Goal: Information Seeking & Learning: Understand process/instructions

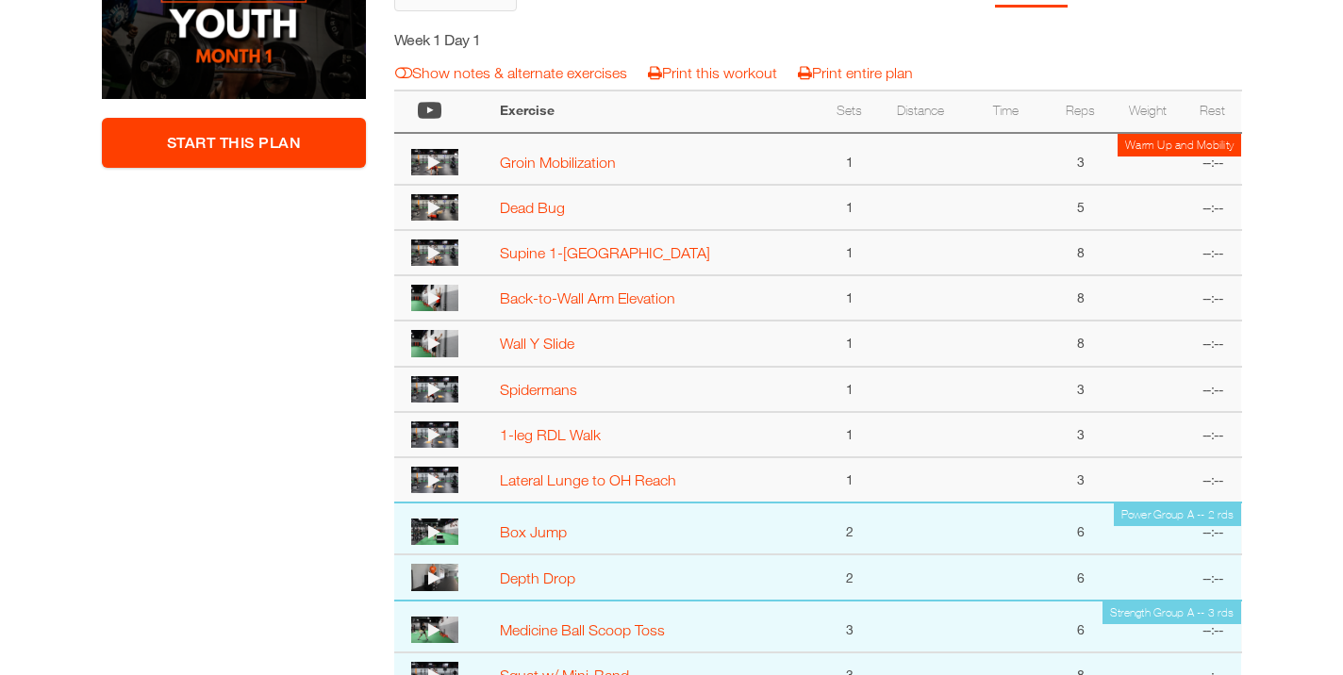
scroll to position [394, 0]
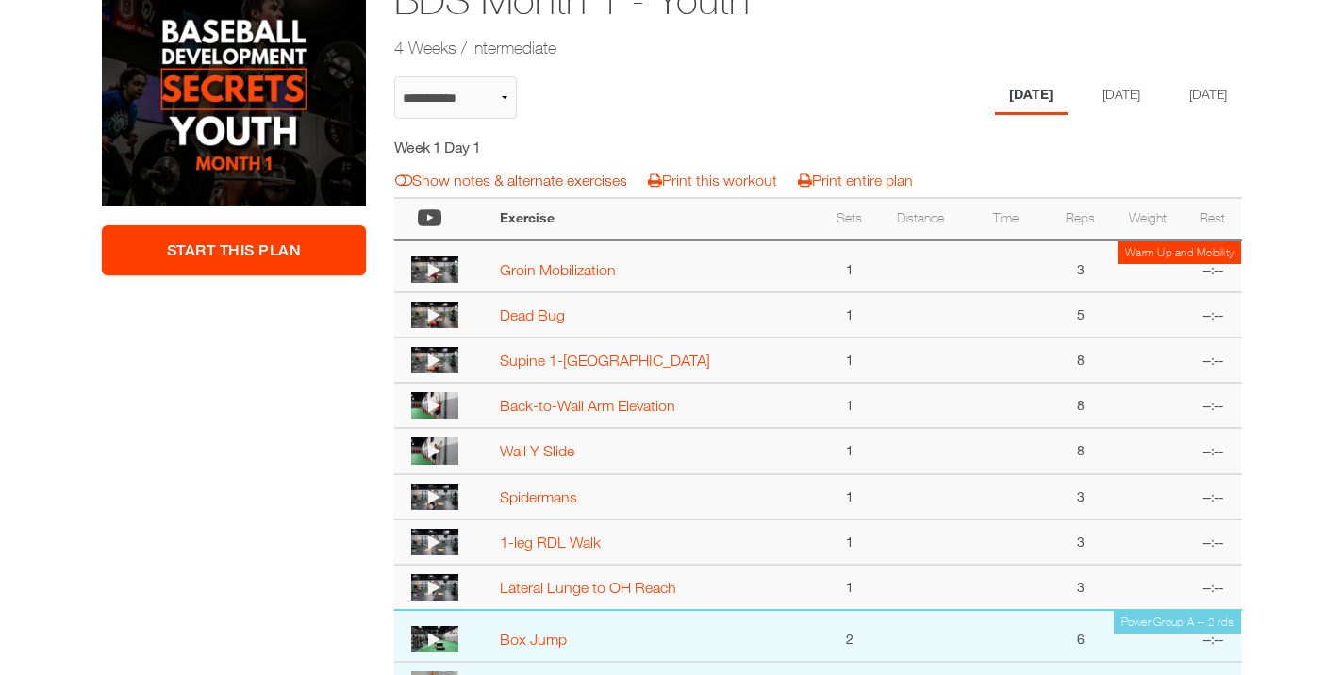
click at [485, 186] on link "Show notes & alternate exercises" at bounding box center [511, 180] width 232 height 17
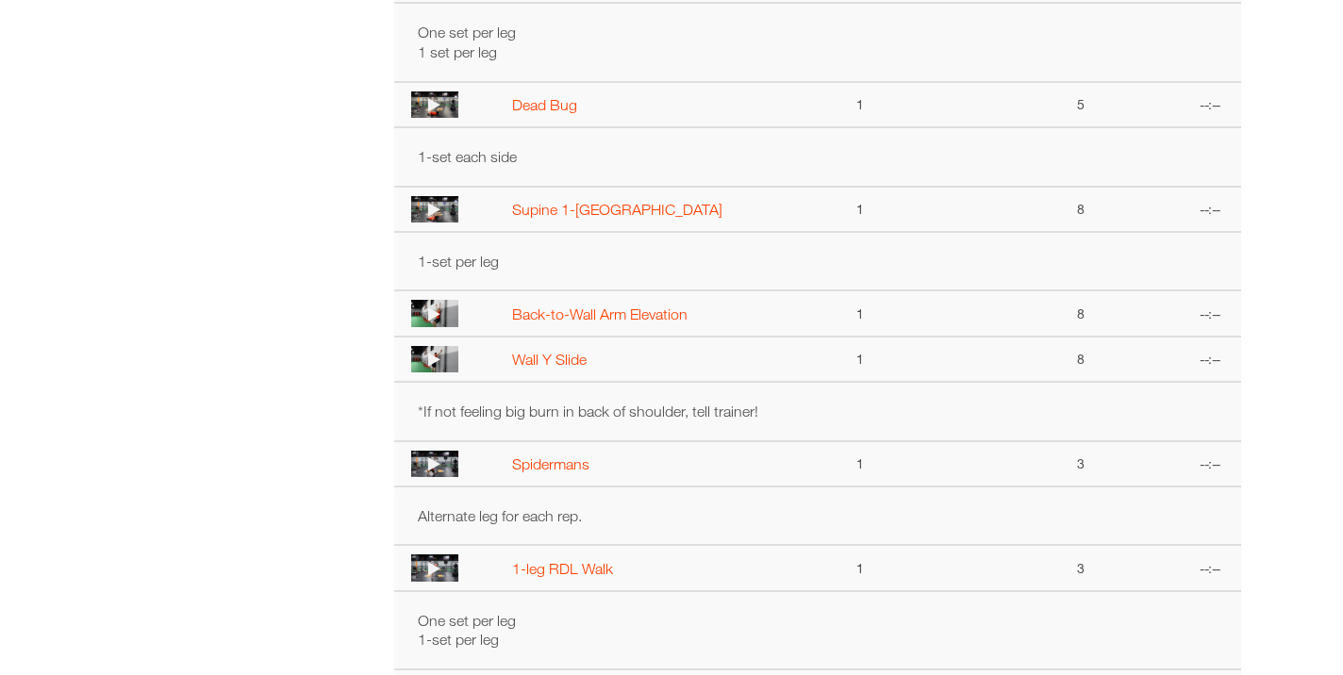
scroll to position [689, 0]
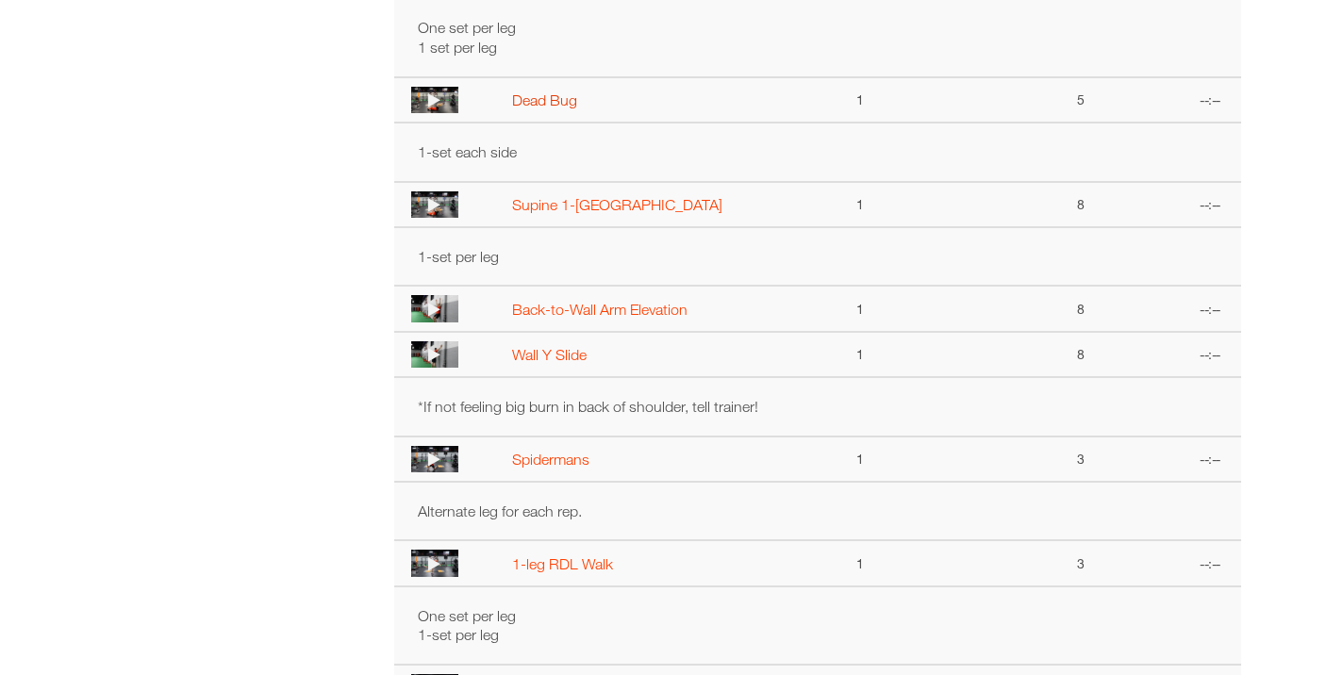
click at [530, 98] on link "Dead Bug" at bounding box center [544, 99] width 65 height 17
click at [433, 102] on icon at bounding box center [434, 99] width 12 height 15
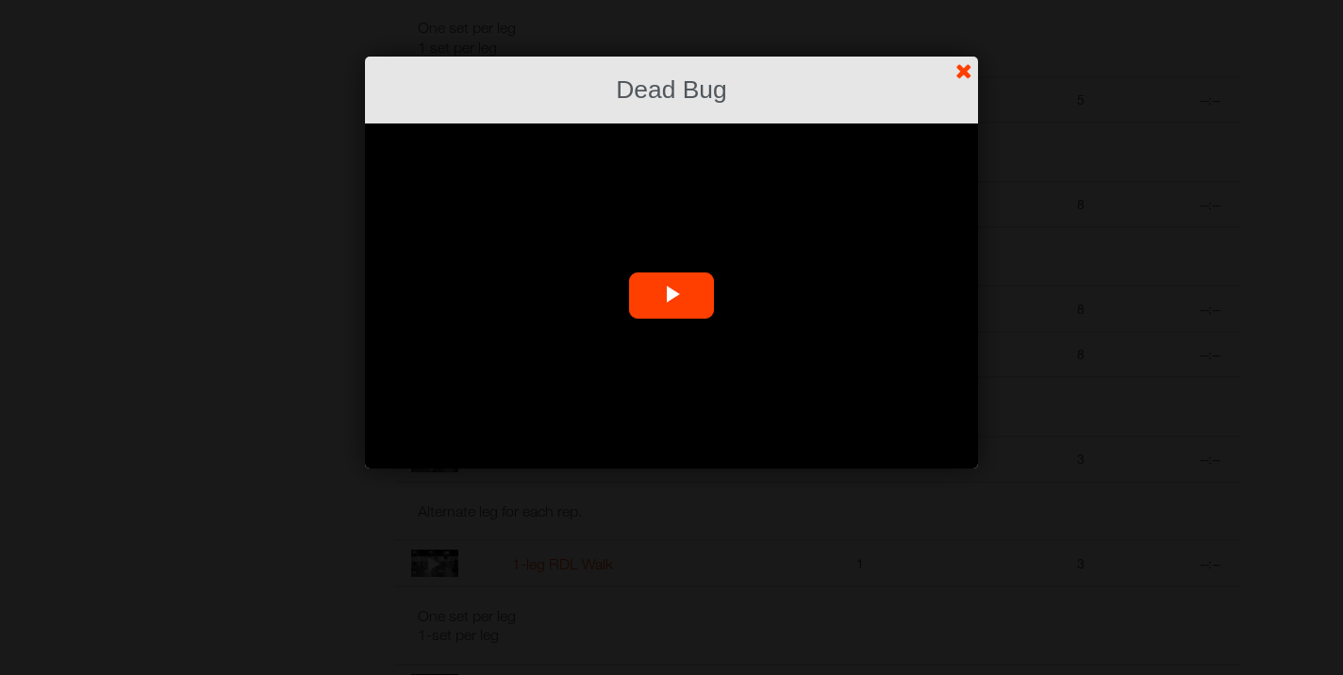
click at [672, 296] on span "Video Player" at bounding box center [672, 296] width 0 height 0
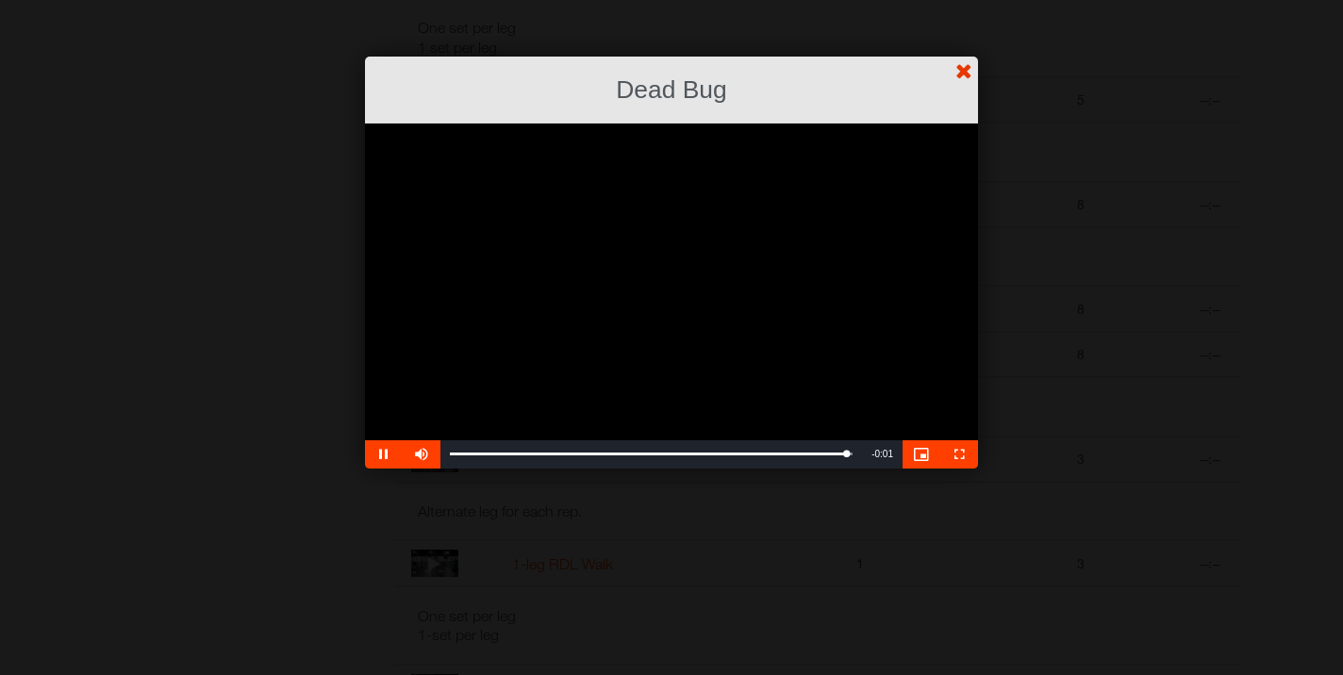
click at [958, 0] on link "?" at bounding box center [671, -1] width 1345 height 1
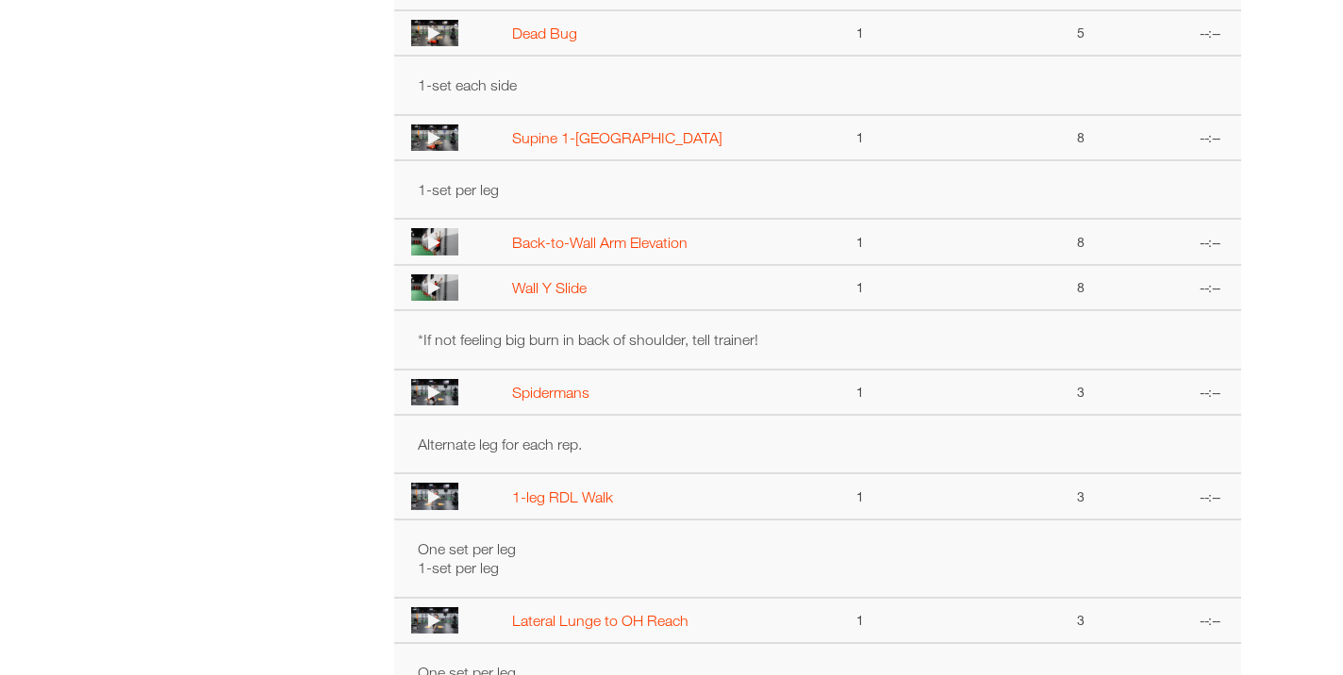
scroll to position [764, 0]
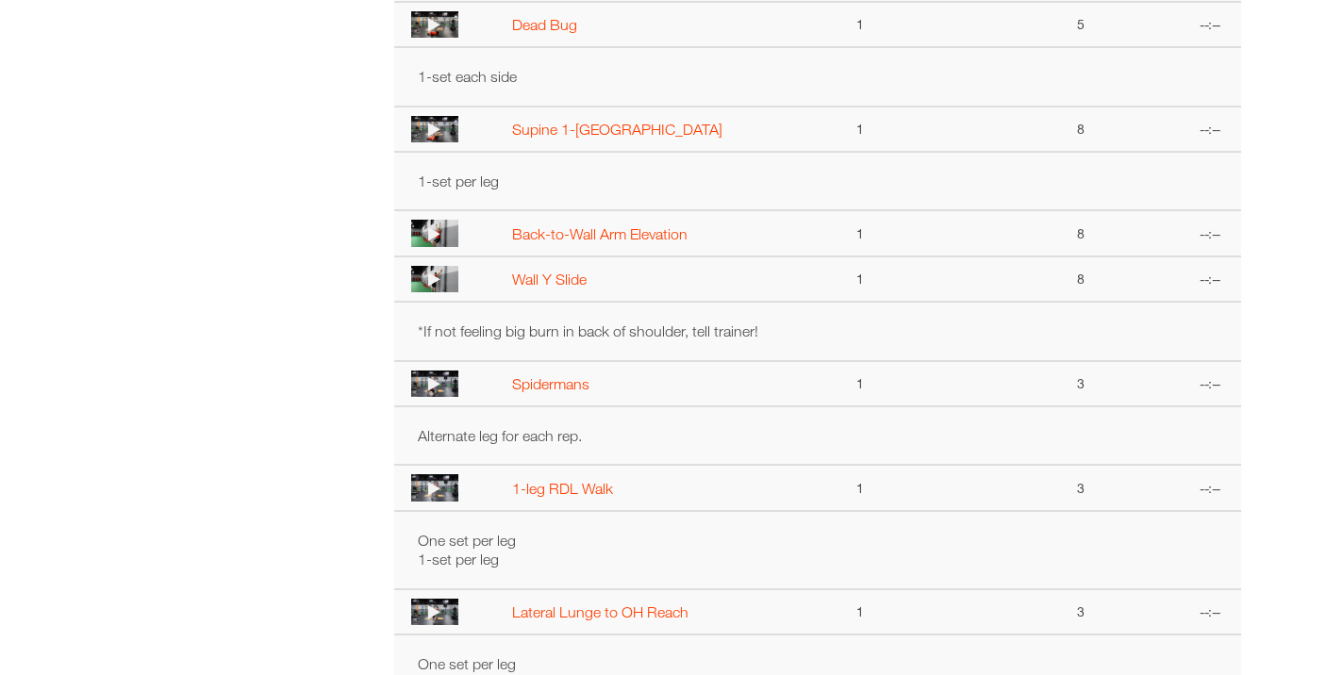
click at [437, 130] on icon at bounding box center [434, 129] width 12 height 15
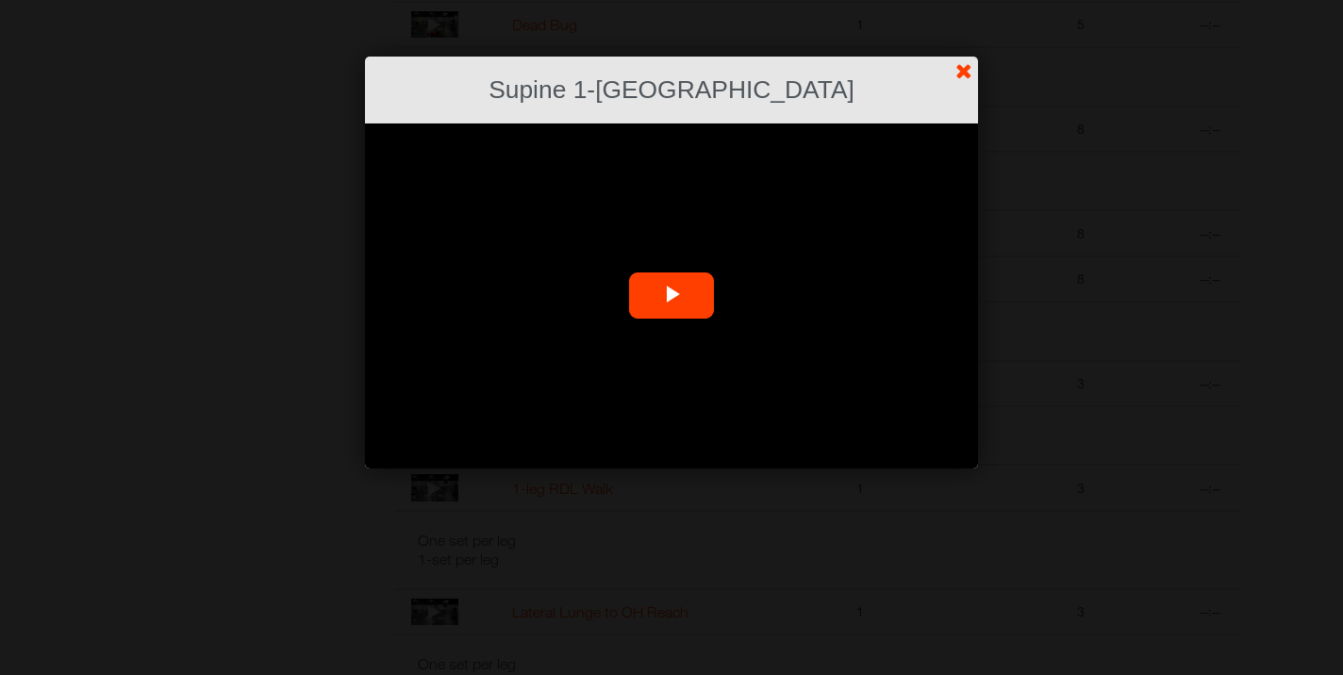
click at [672, 296] on span "Video Player" at bounding box center [672, 296] width 0 height 0
click at [959, 0] on link "?" at bounding box center [671, -1] width 1345 height 1
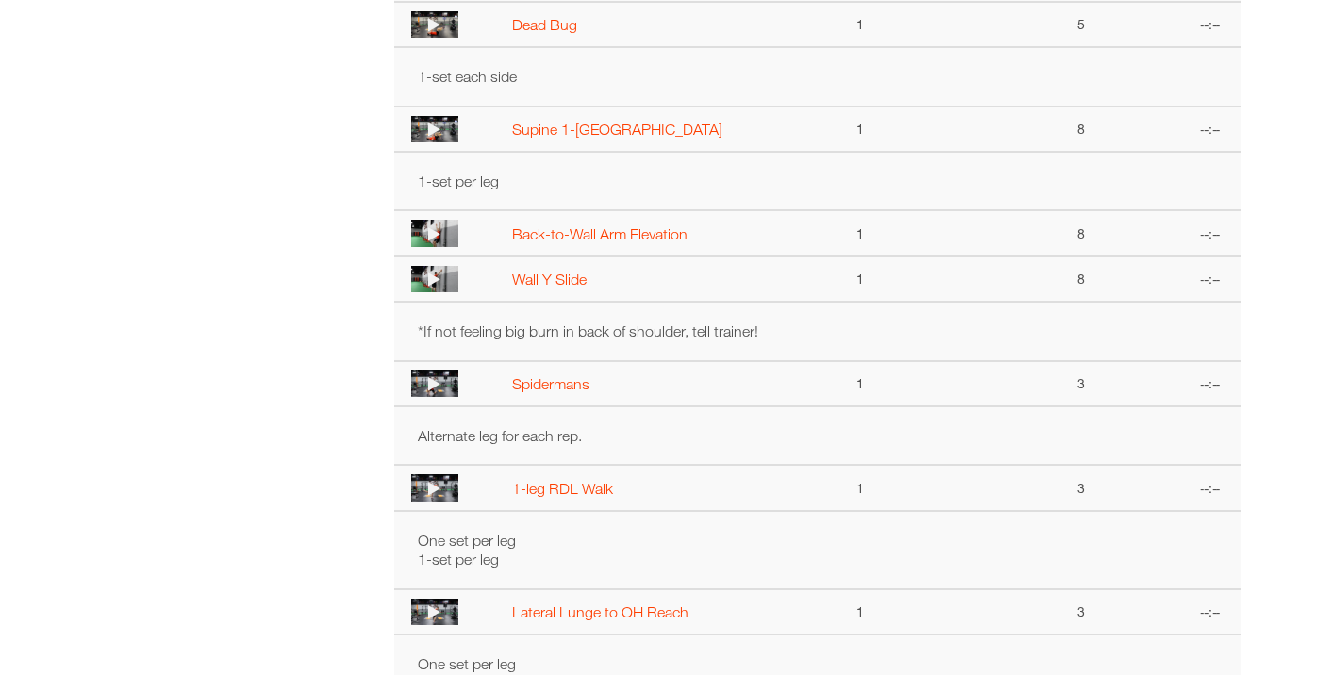
click at [436, 387] on icon at bounding box center [434, 383] width 12 height 15
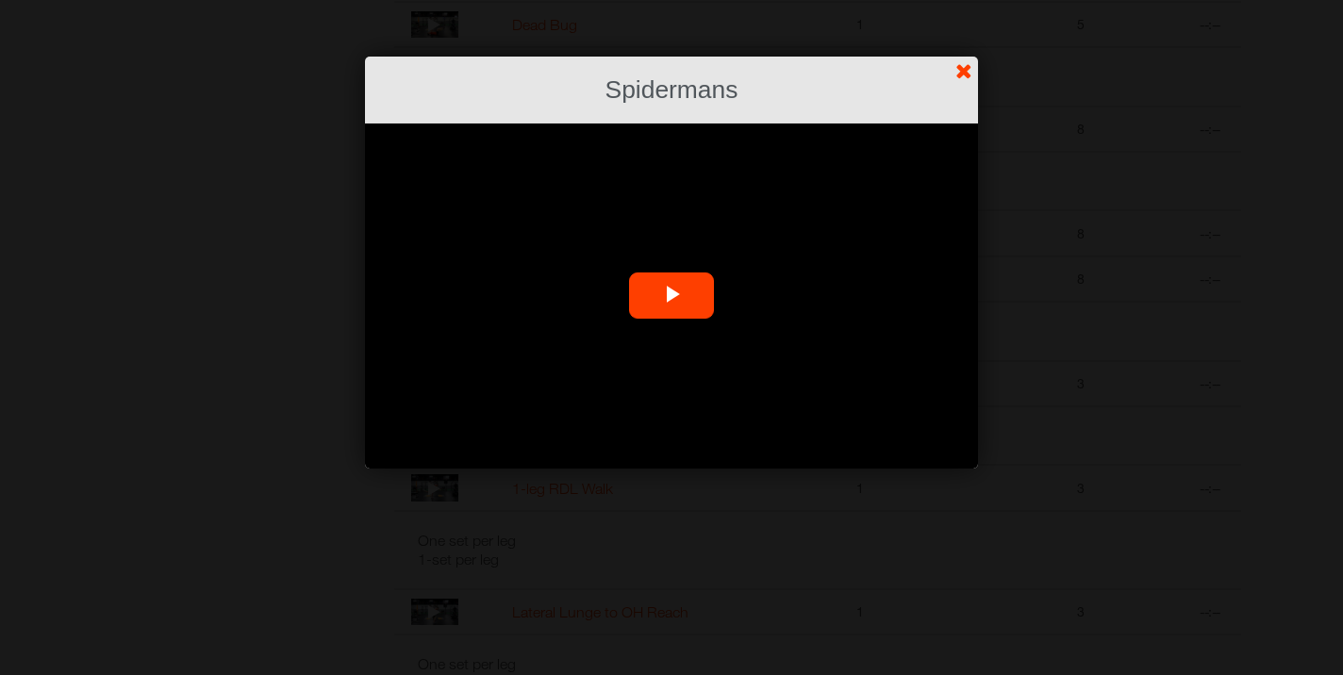
click at [672, 296] on span "Video Player" at bounding box center [672, 296] width 0 height 0
click at [965, 0] on link "?" at bounding box center [671, -1] width 1345 height 1
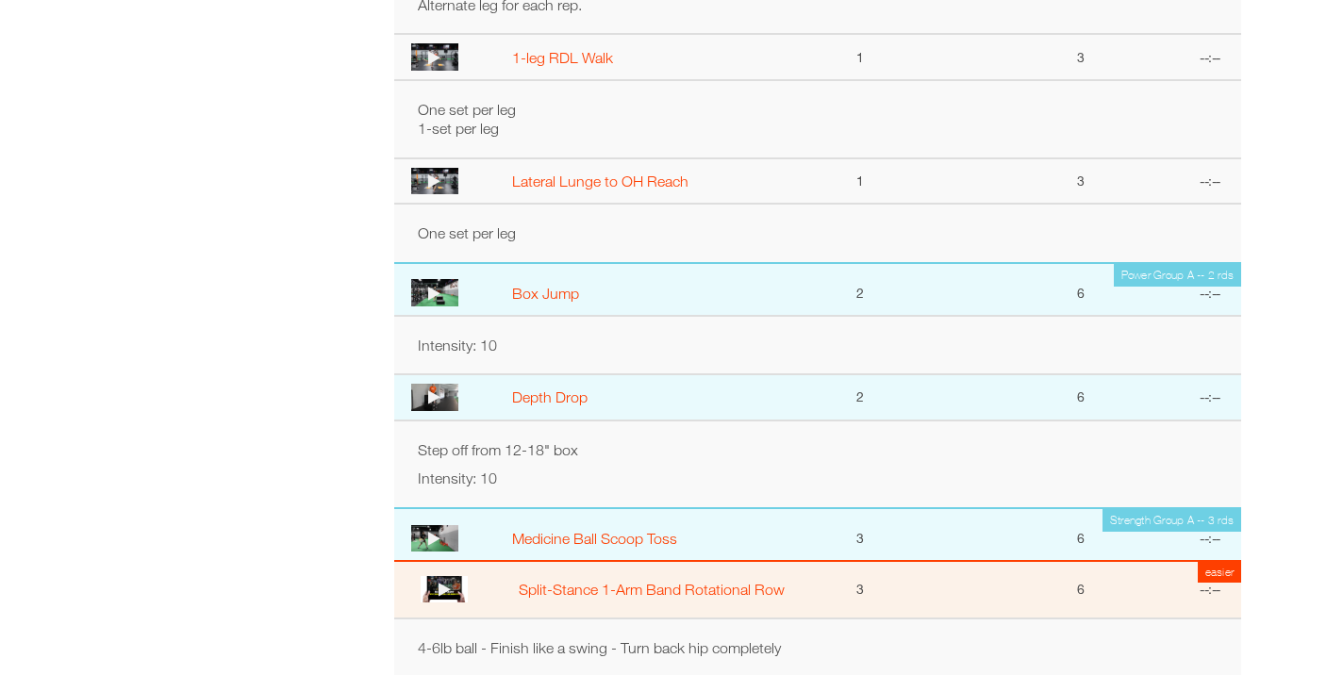
scroll to position [1240, 0]
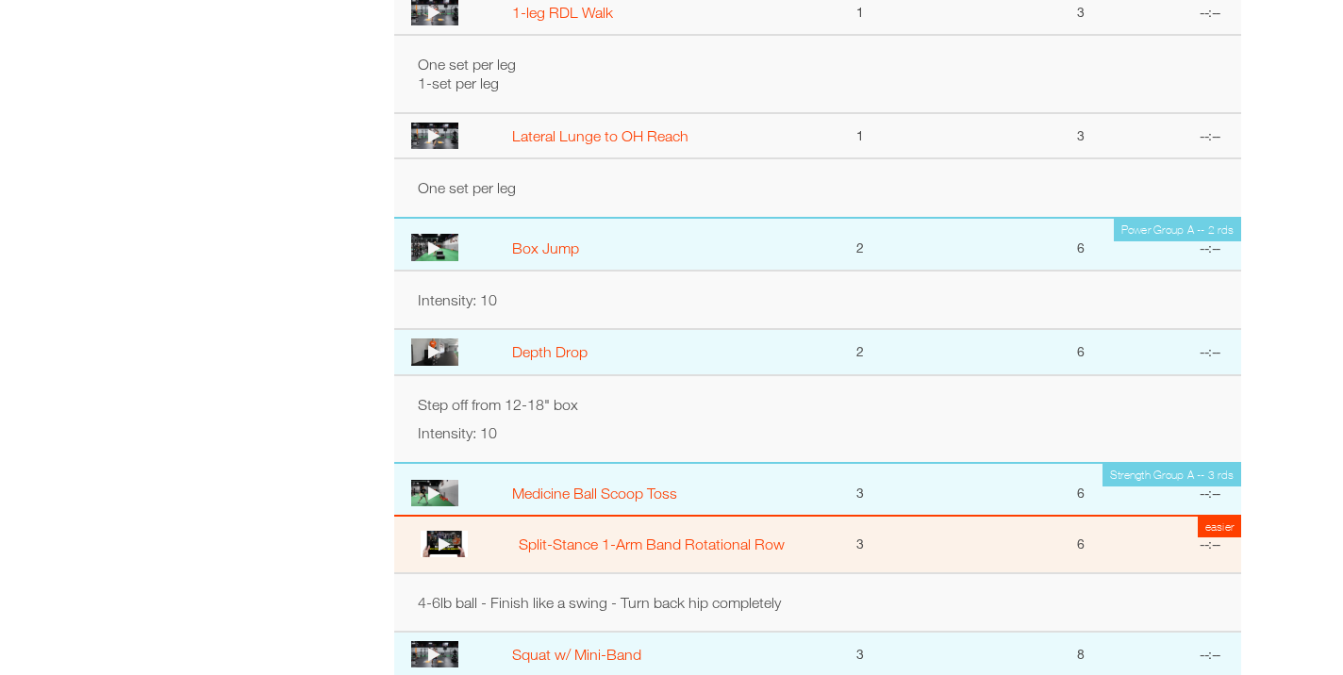
click at [438, 241] on icon at bounding box center [434, 248] width 12 height 15
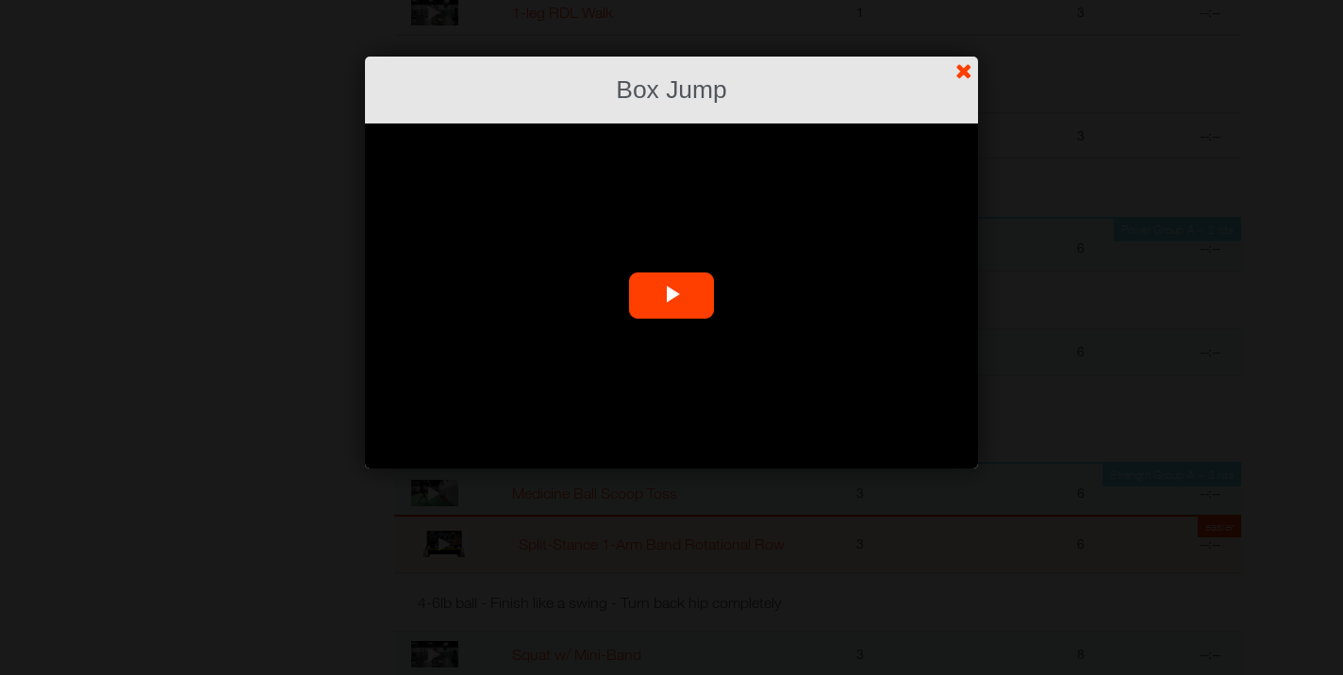
click at [672, 296] on span "Video Player" at bounding box center [672, 296] width 0 height 0
click at [957, 0] on link "?" at bounding box center [671, -1] width 1345 height 1
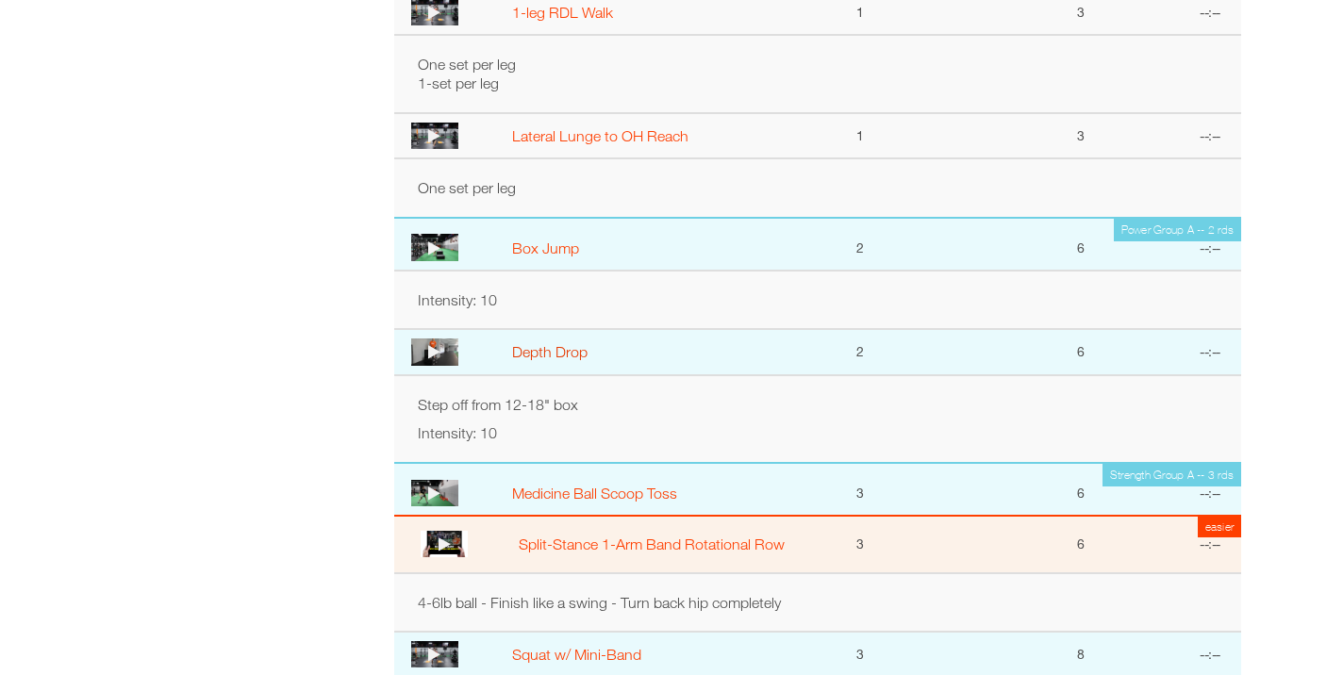
click at [533, 349] on link "Depth Drop" at bounding box center [549, 351] width 75 height 17
select select "**********"
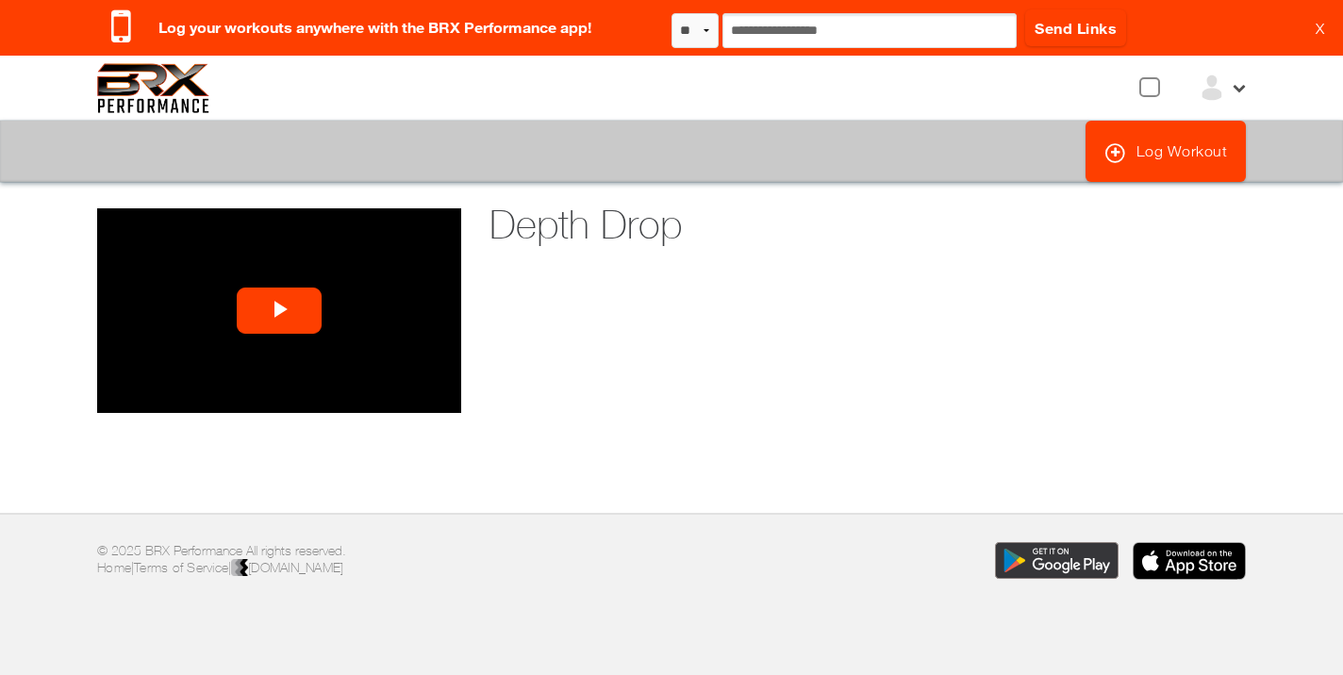
click at [279, 311] on span "Video Player" at bounding box center [279, 311] width 0 height 0
click at [490, 348] on div "**********" at bounding box center [671, 346] width 1177 height 276
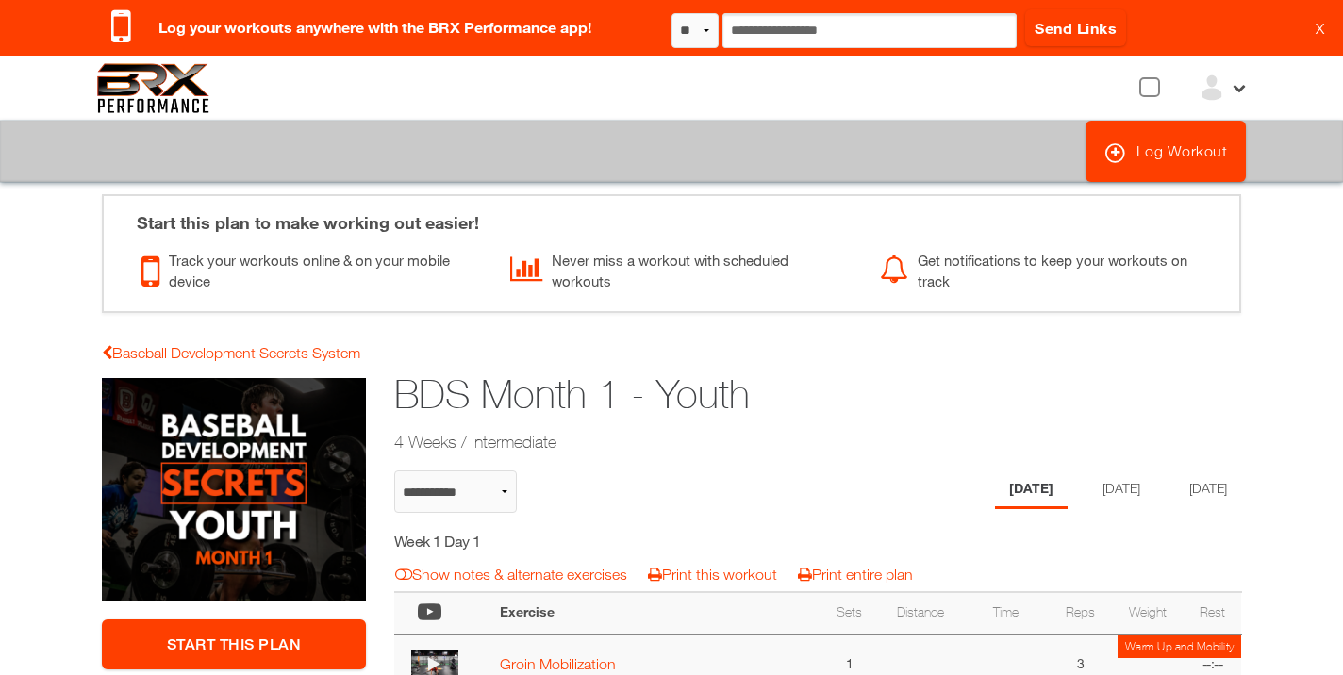
scroll to position [1114, 0]
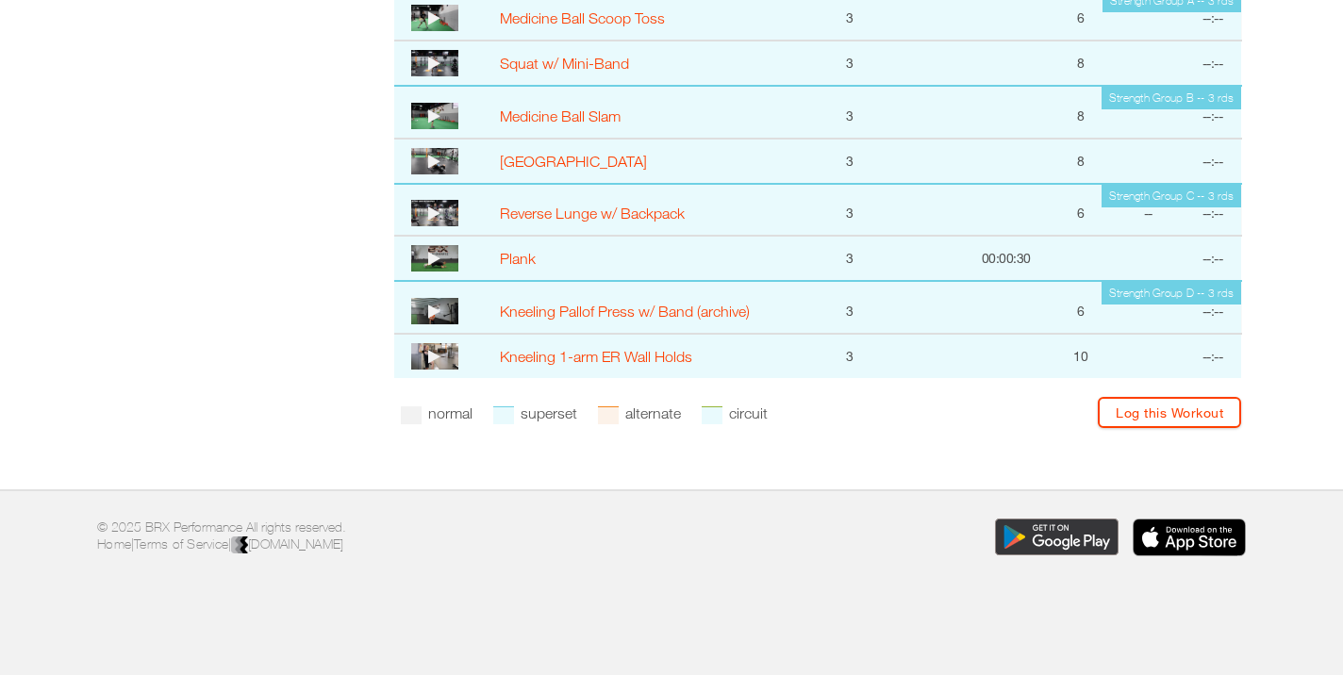
click at [432, 62] on icon at bounding box center [434, 63] width 12 height 15
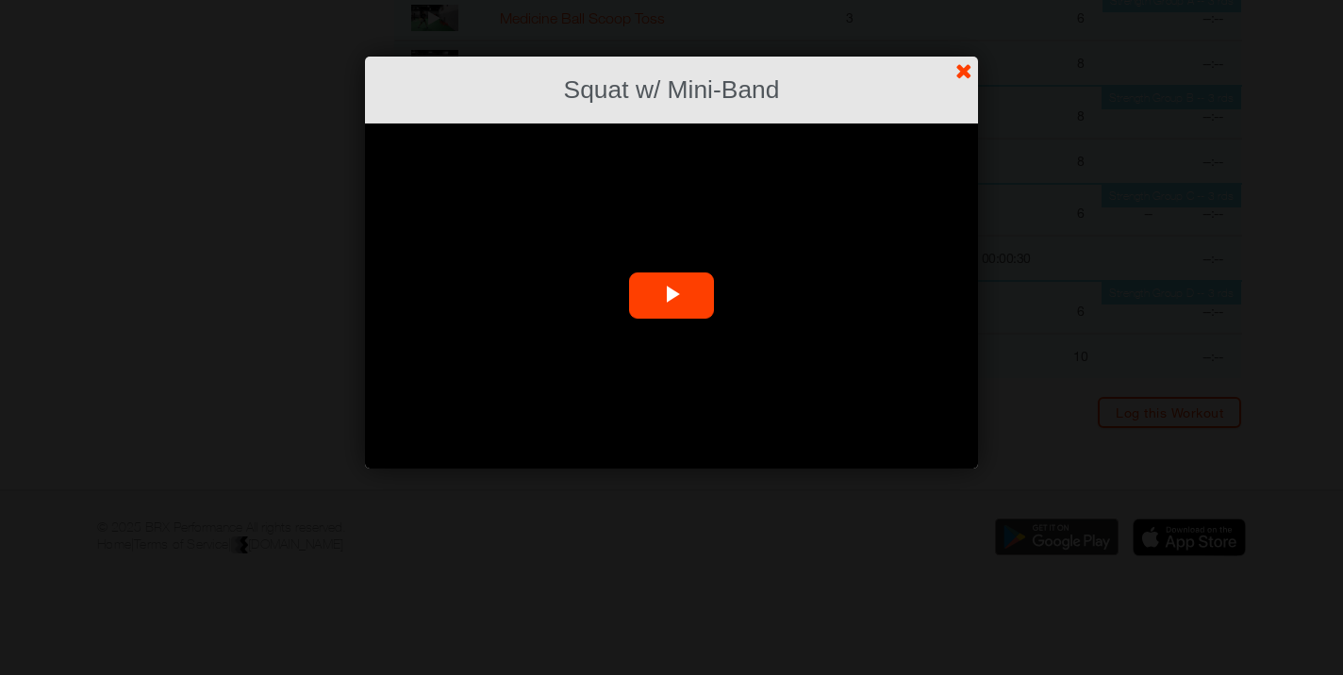
click at [672, 296] on span "Video Player" at bounding box center [672, 296] width 0 height 0
click at [967, 0] on link "?" at bounding box center [671, -1] width 1345 height 1
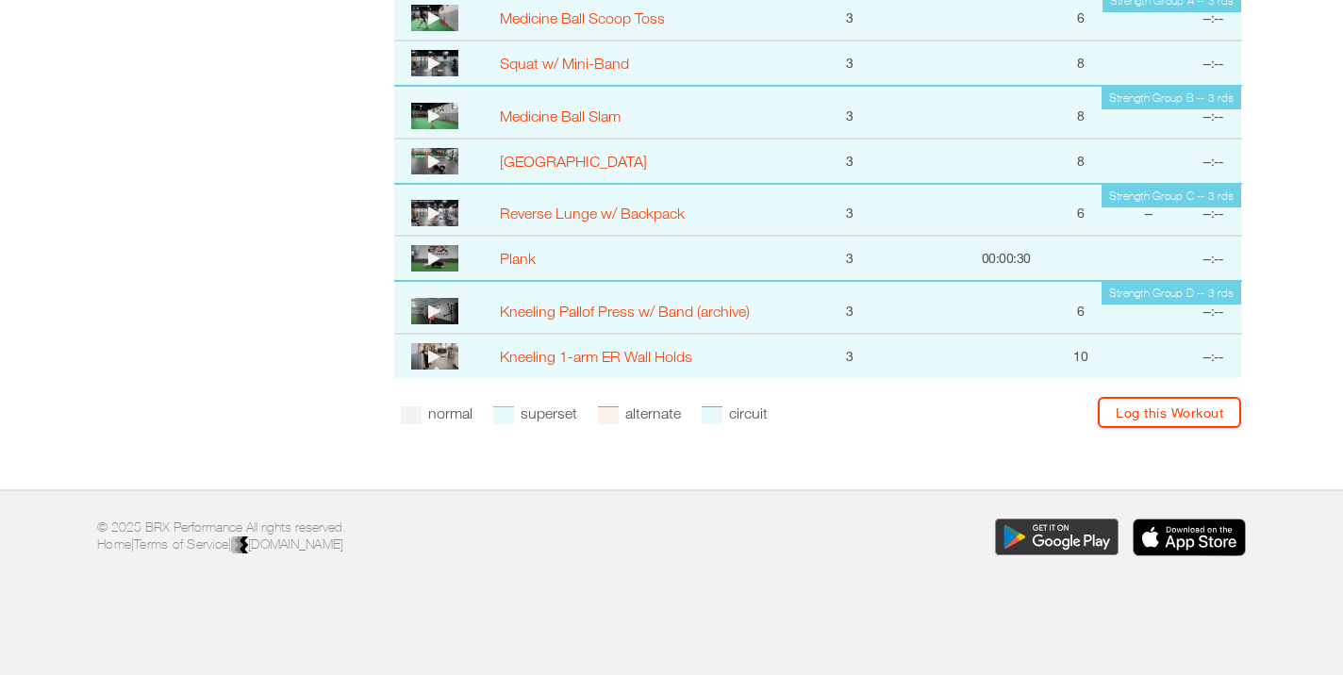
click at [439, 110] on icon at bounding box center [434, 115] width 12 height 15
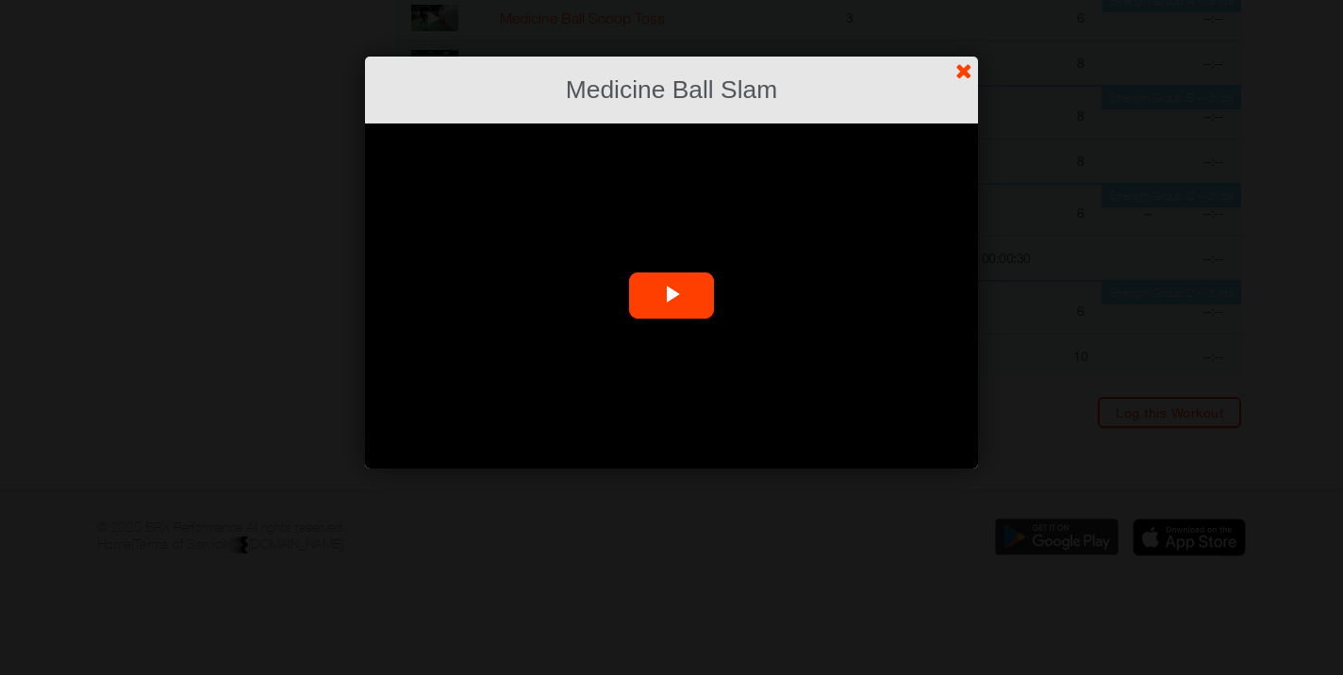
click at [672, 296] on span "Video Player" at bounding box center [672, 296] width 0 height 0
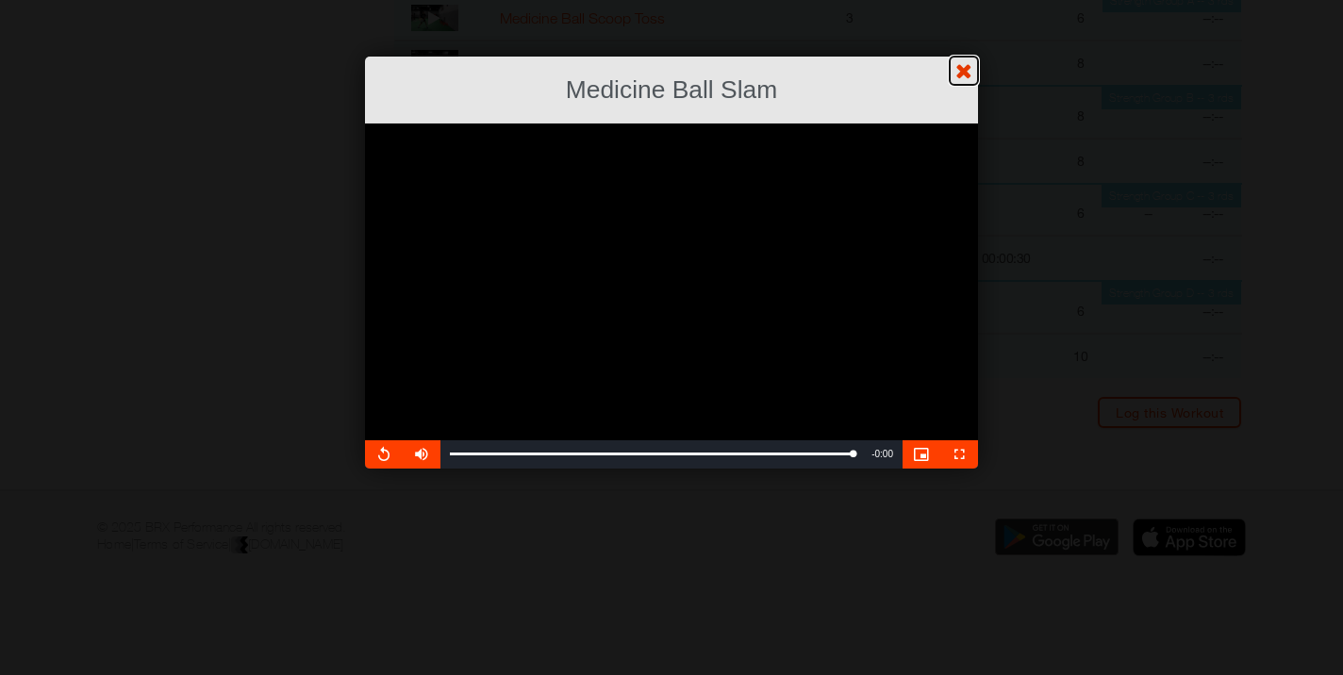
click at [964, 0] on link "?" at bounding box center [671, -1] width 1345 height 1
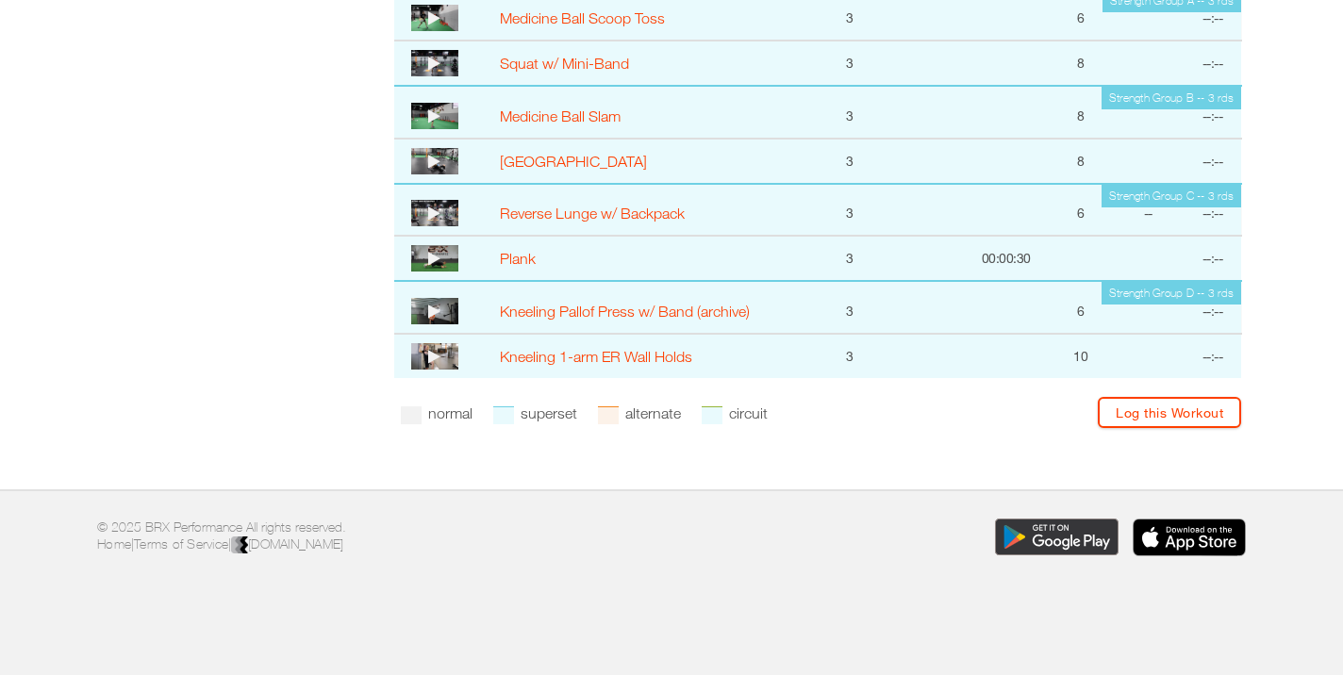
click at [435, 209] on icon at bounding box center [434, 213] width 12 height 15
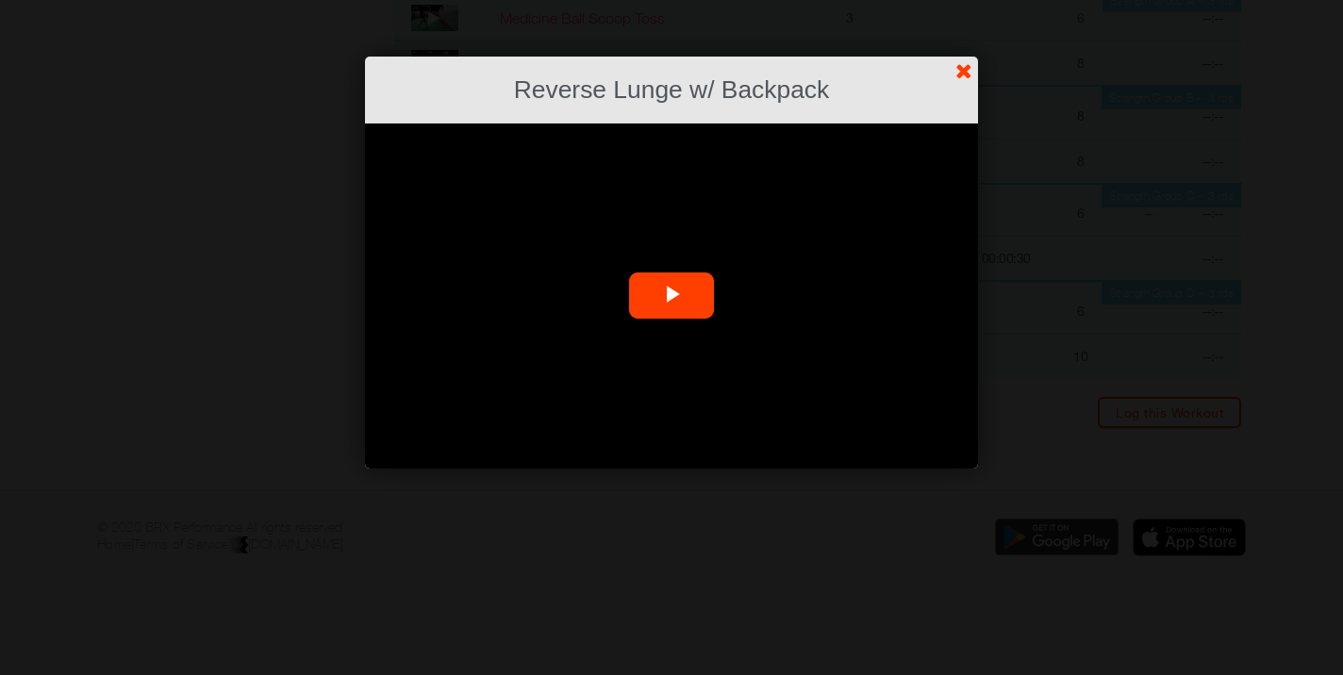
click at [672, 296] on span "Video Player" at bounding box center [672, 296] width 0 height 0
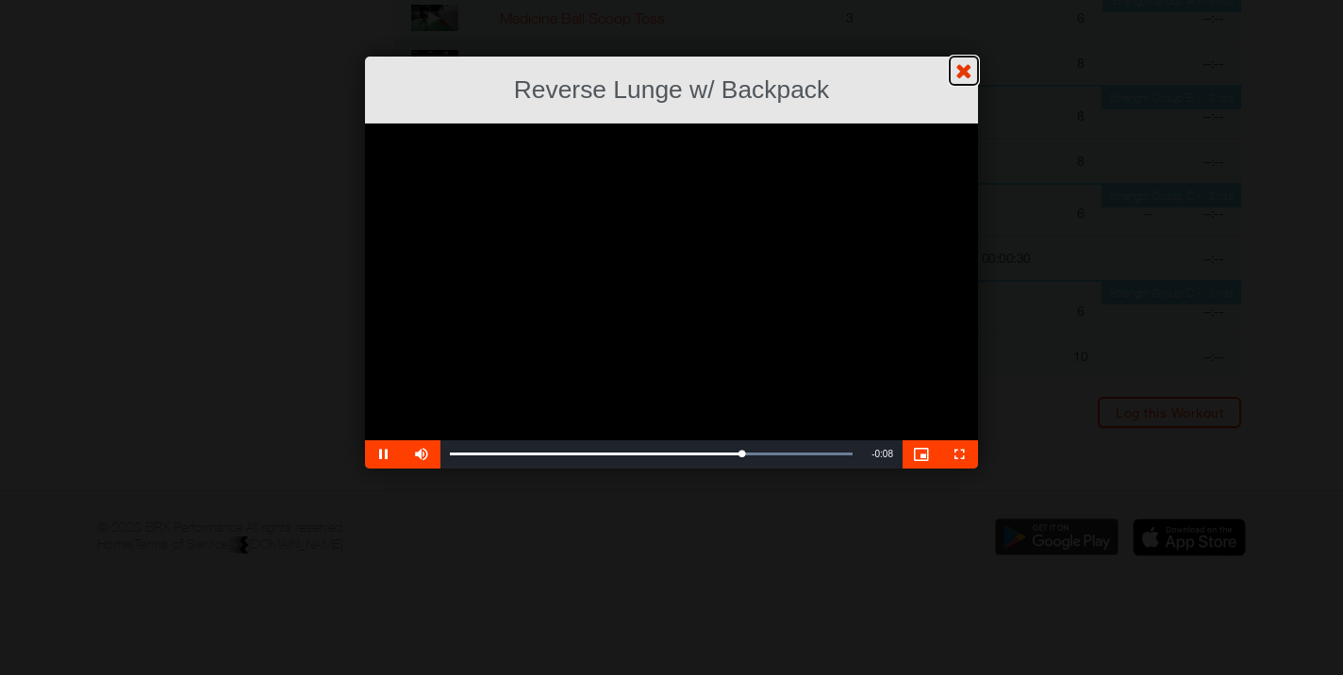
click at [965, 0] on link "?" at bounding box center [671, -1] width 1345 height 1
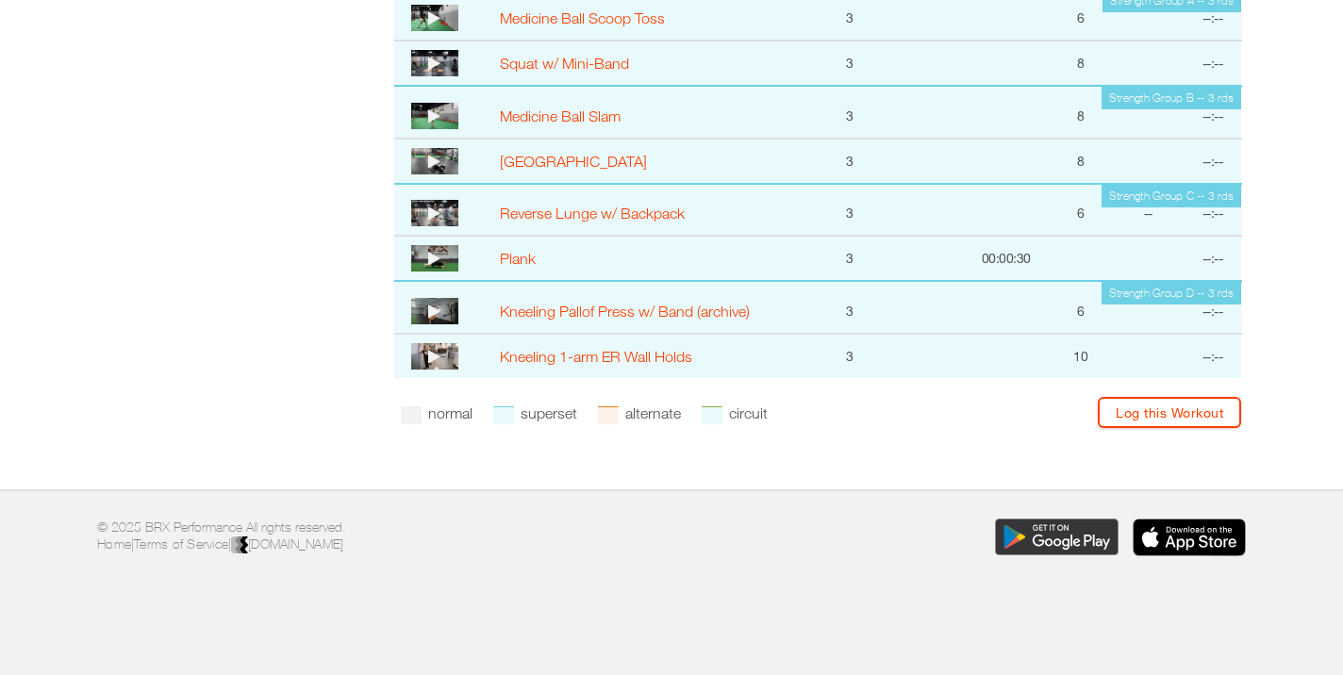
click at [429, 257] on icon at bounding box center [434, 258] width 12 height 15
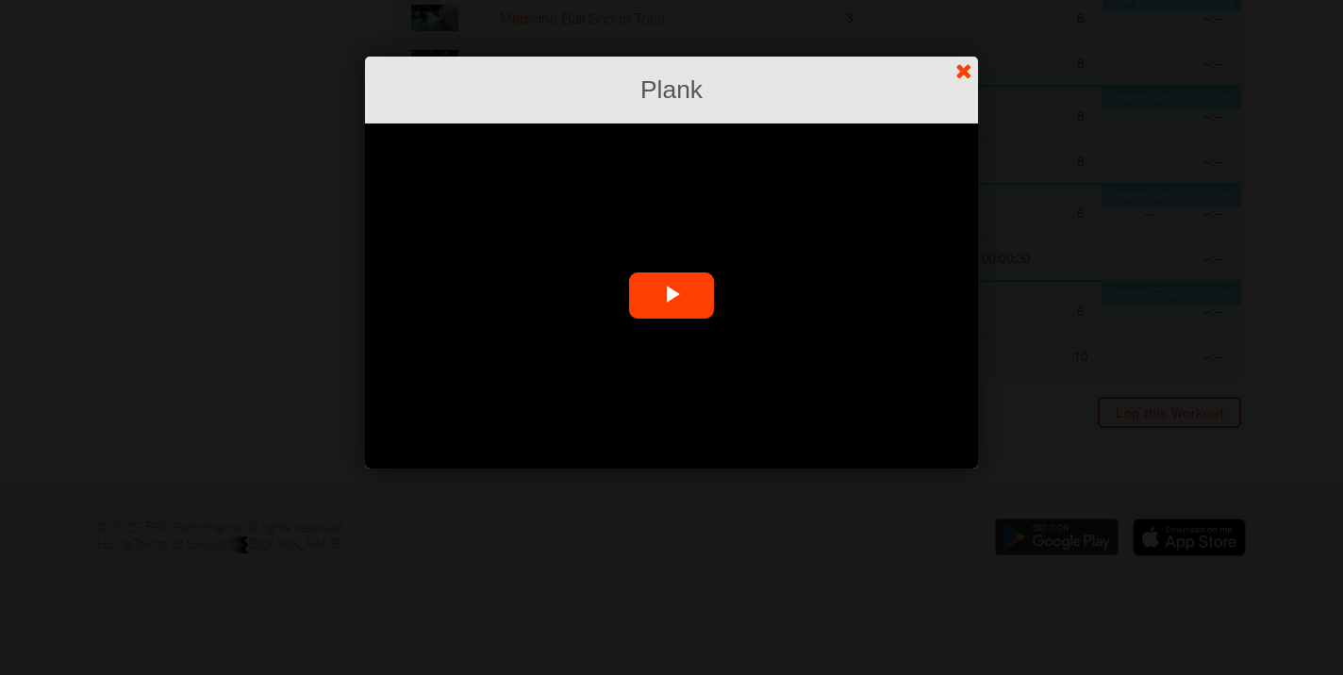
click at [672, 296] on span "Video Player" at bounding box center [672, 296] width 0 height 0
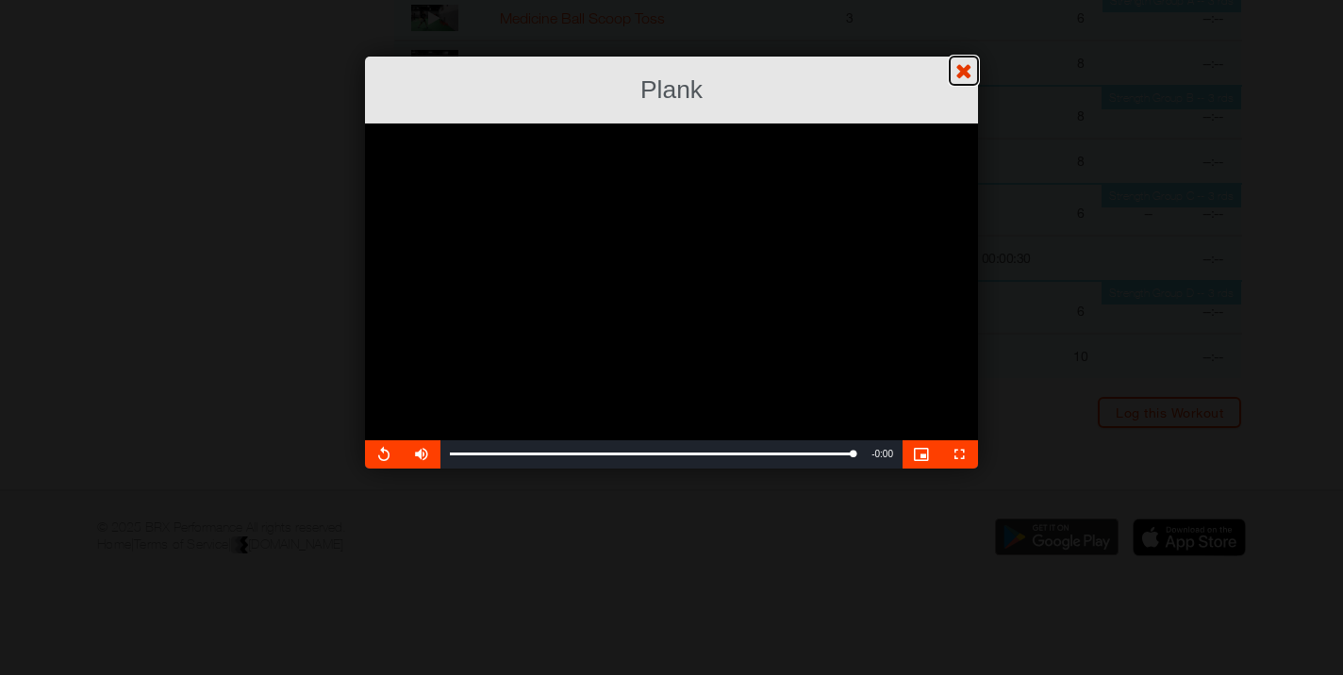
click at [965, 0] on link "?" at bounding box center [671, -1] width 1345 height 1
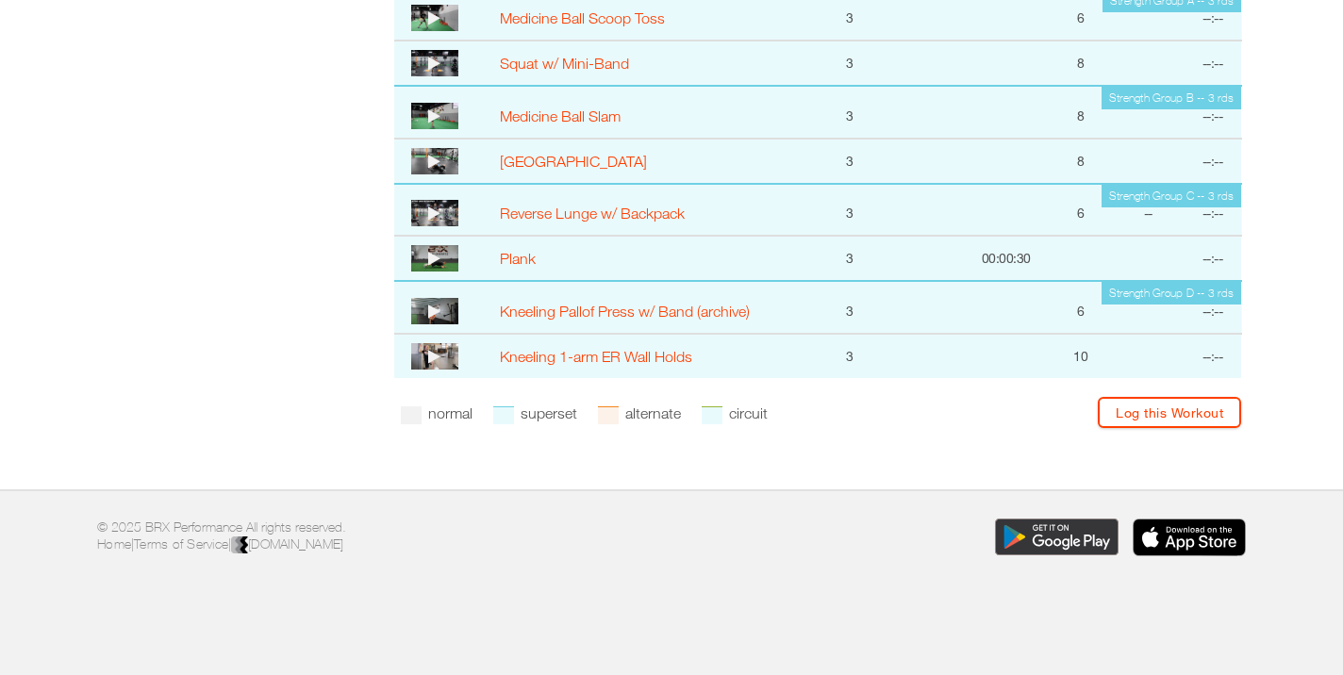
click at [432, 313] on icon at bounding box center [434, 311] width 12 height 15
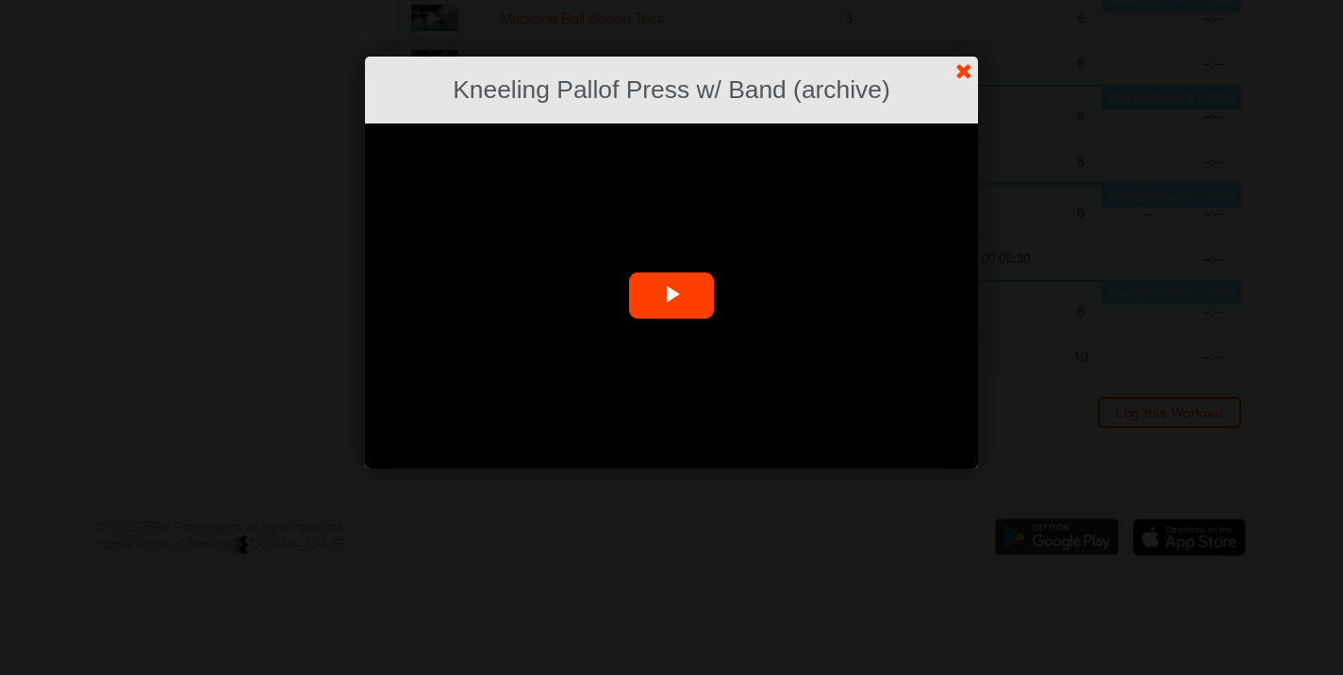
click at [672, 296] on span "Video Player" at bounding box center [672, 296] width 0 height 0
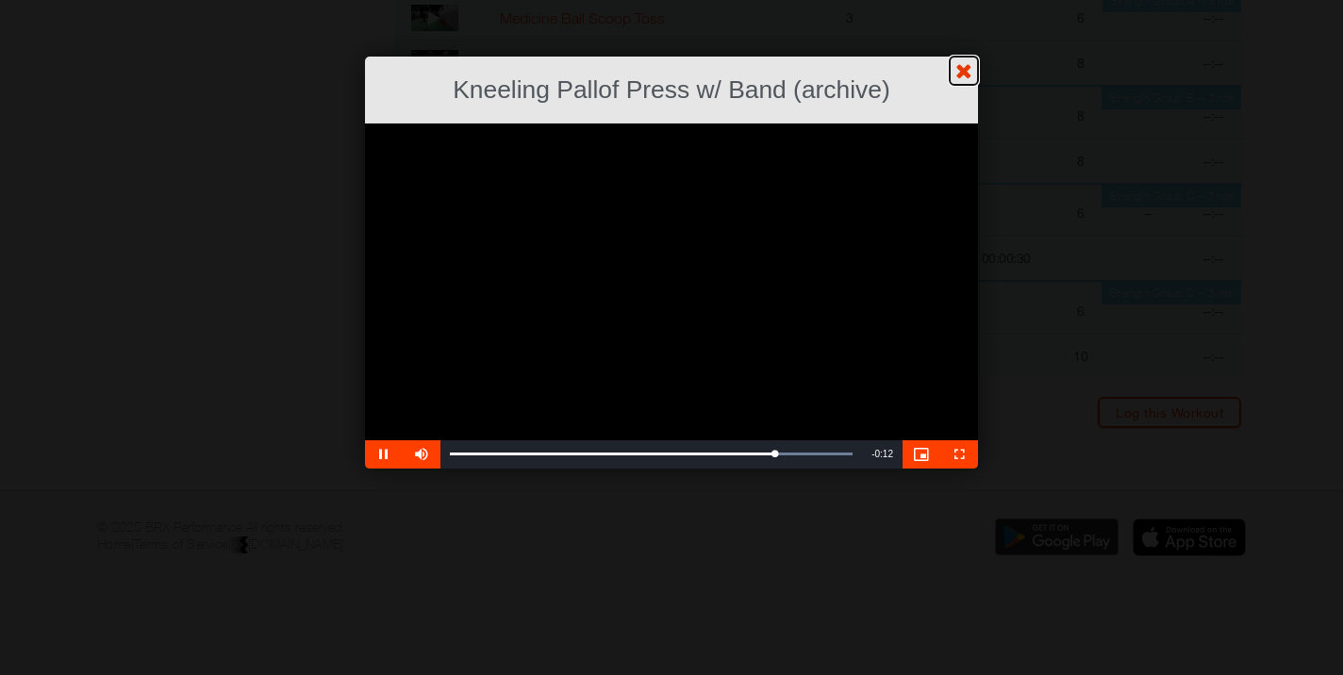
click at [963, 0] on link "?" at bounding box center [671, -1] width 1345 height 1
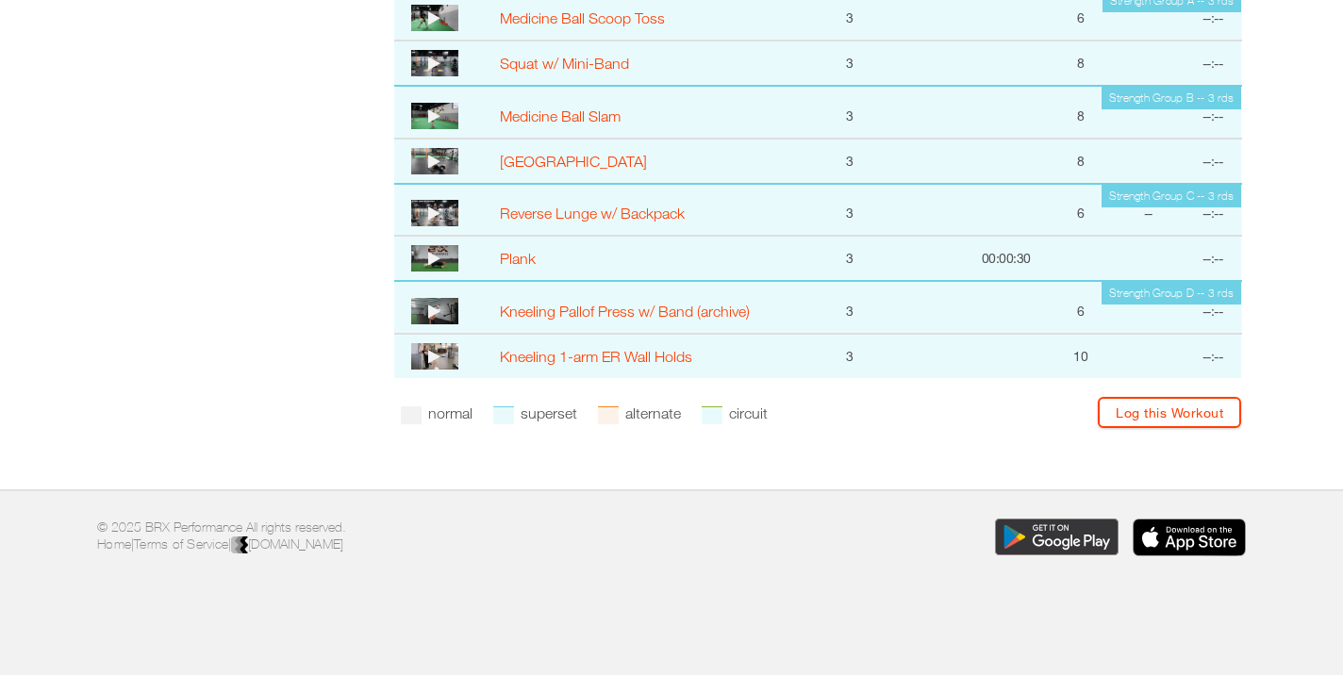
click at [431, 355] on icon at bounding box center [434, 356] width 12 height 15
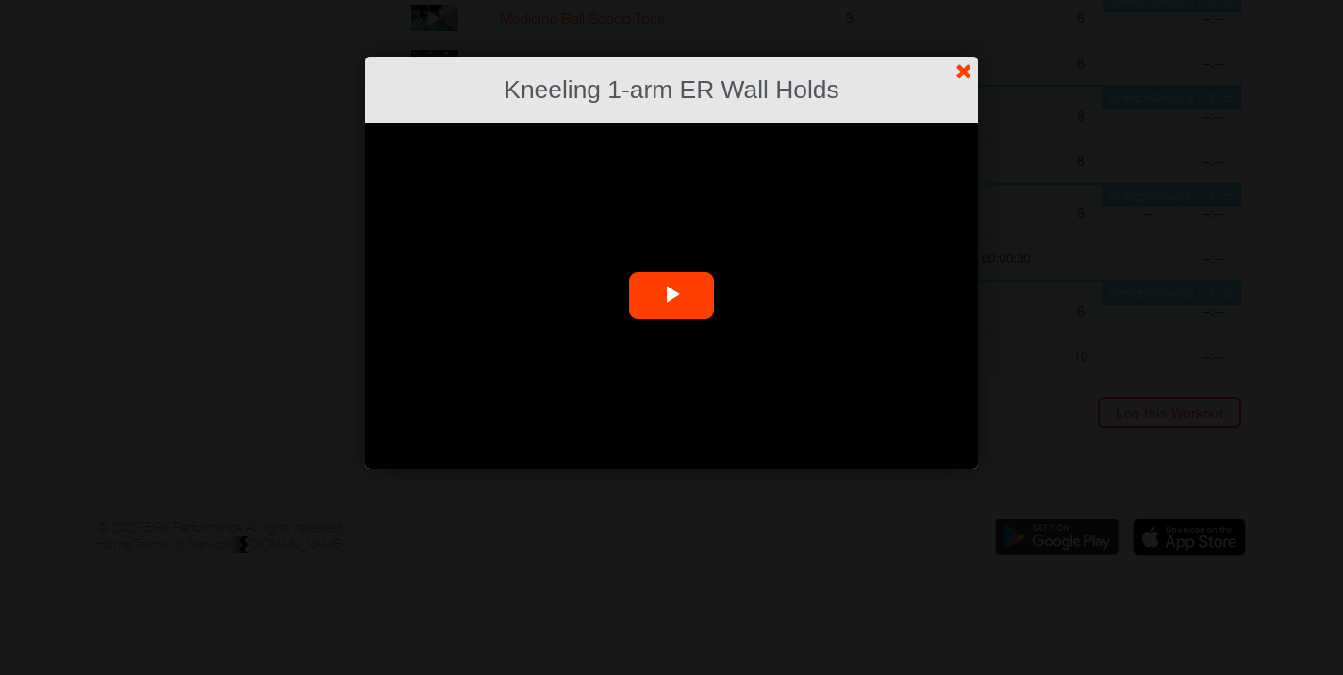
click at [672, 296] on span "Video Player" at bounding box center [672, 296] width 0 height 0
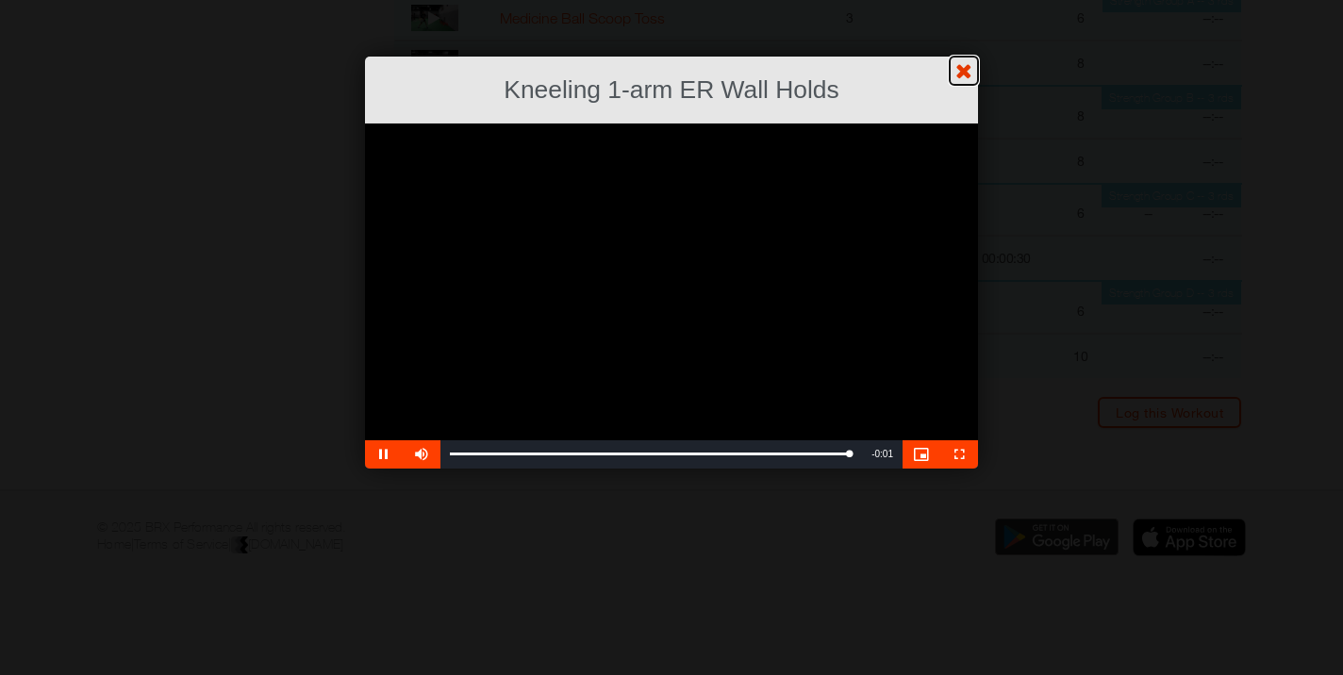
click at [965, 0] on link "?" at bounding box center [671, -1] width 1345 height 1
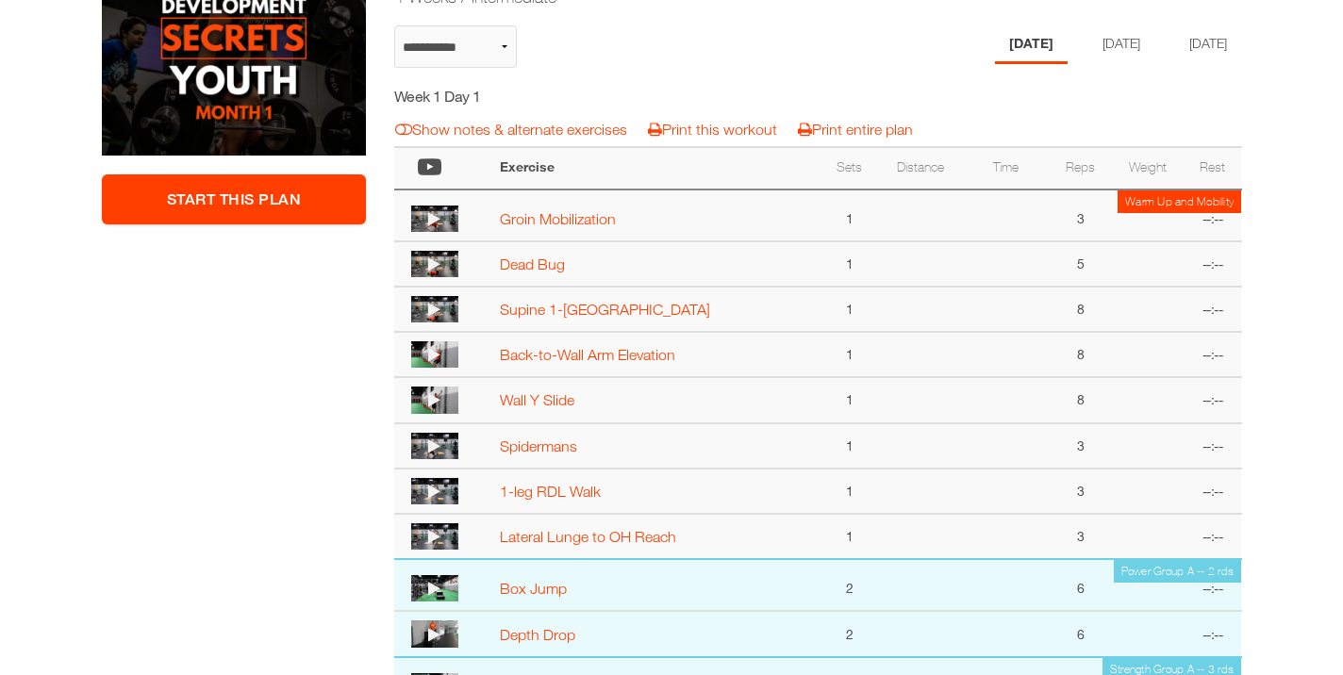
scroll to position [440, 0]
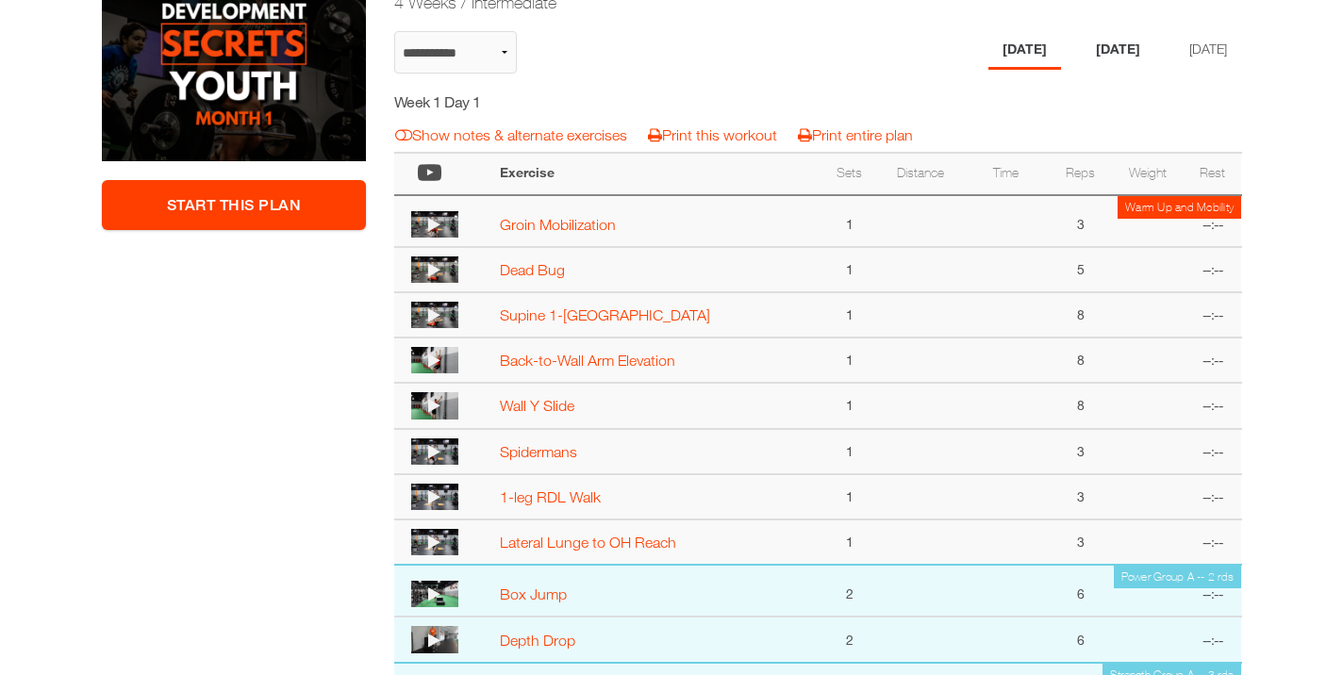
click at [1104, 46] on li "Wednesday" at bounding box center [1118, 50] width 73 height 39
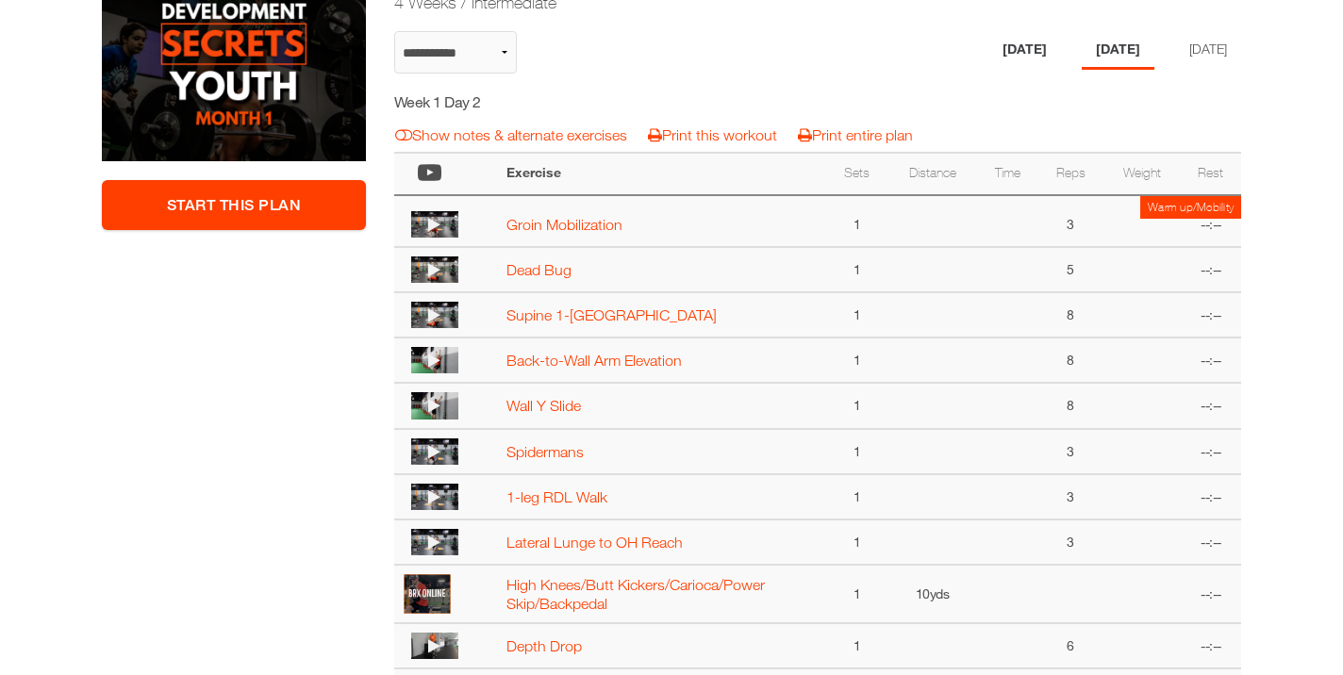
click at [996, 48] on li "Monday" at bounding box center [1025, 50] width 73 height 39
